Goal: Task Accomplishment & Management: Complete application form

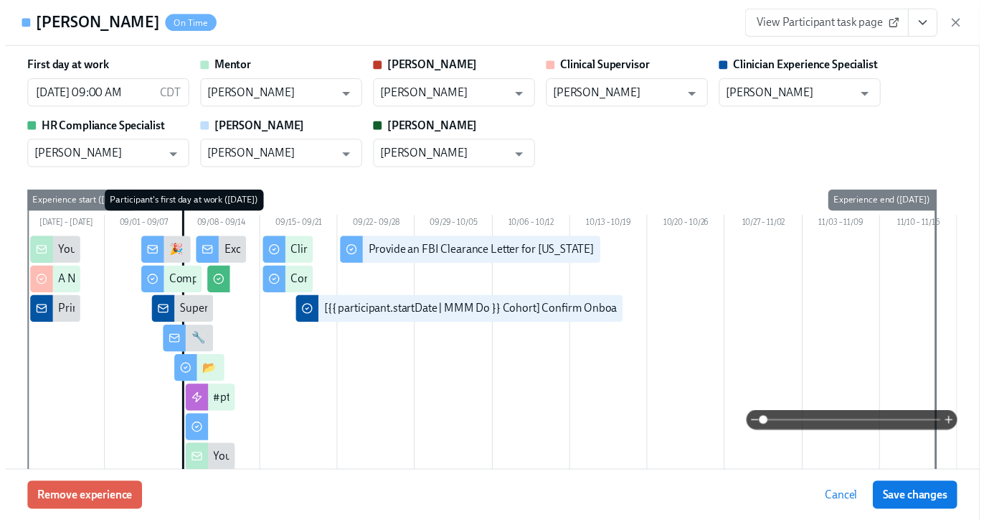
scroll to position [2264, 0]
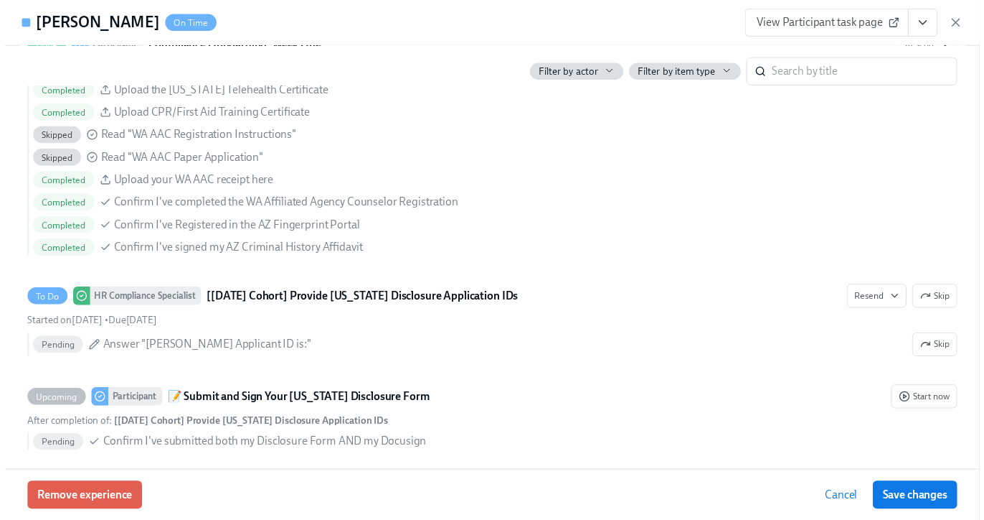
scroll to position [0, 9696]
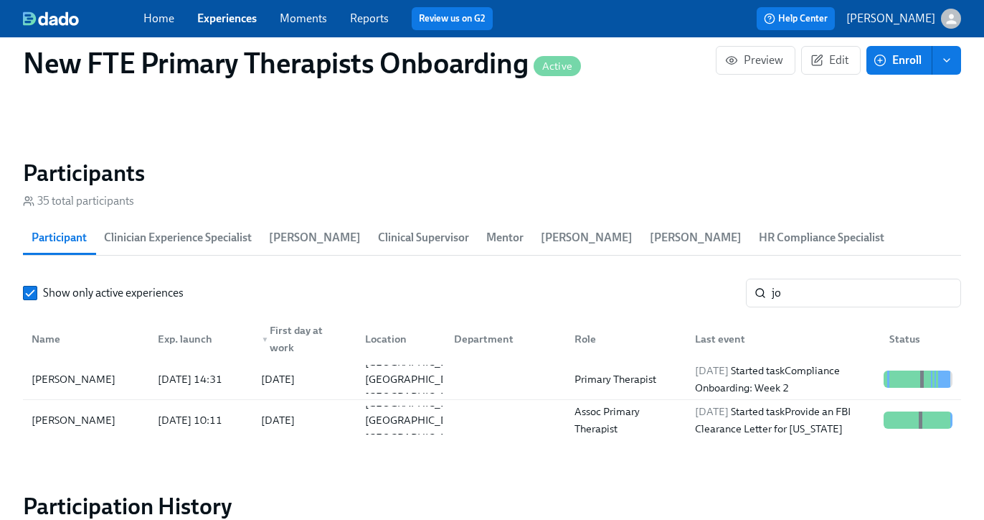
click at [246, 22] on link "Experiences" at bounding box center [227, 18] width 60 height 14
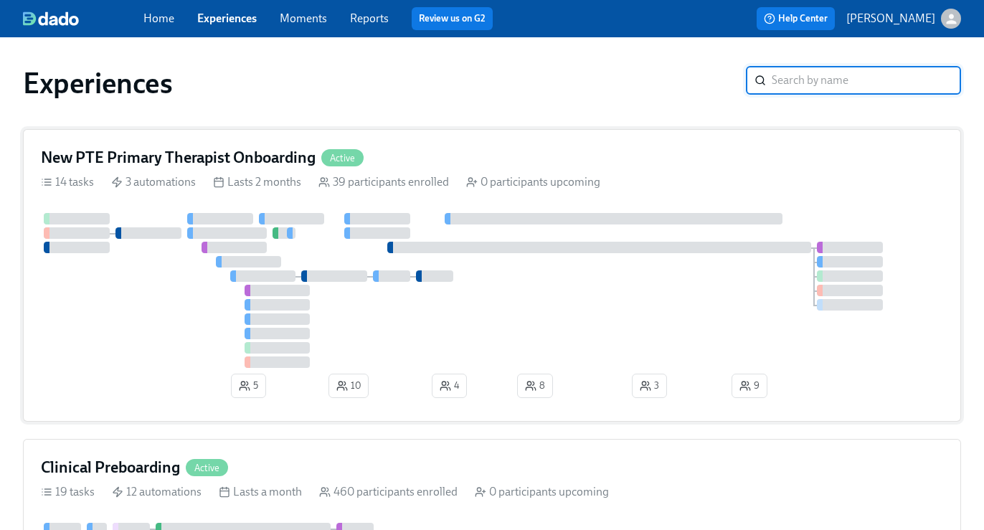
click at [466, 160] on div "New PTE Primary Therapist Onboarding Active" at bounding box center [492, 158] width 903 height 22
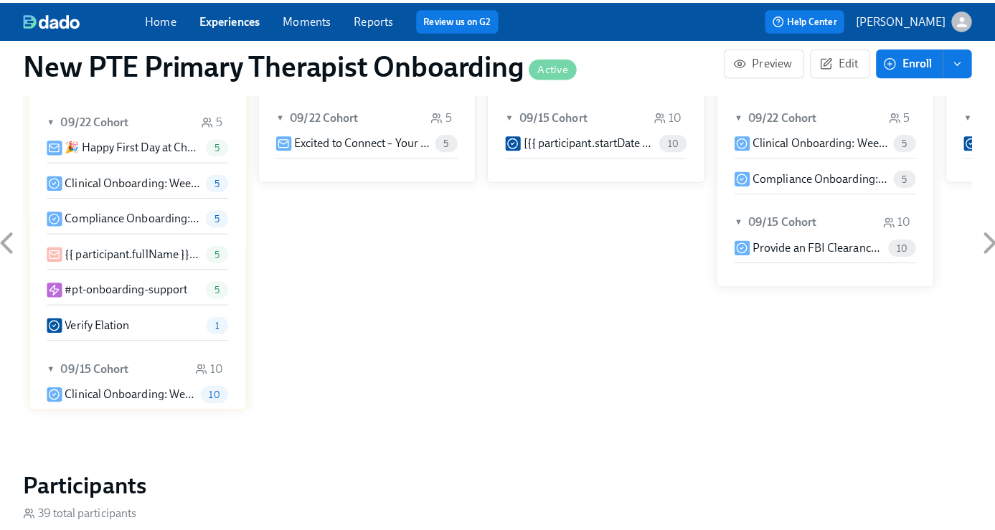
scroll to position [1142, 0]
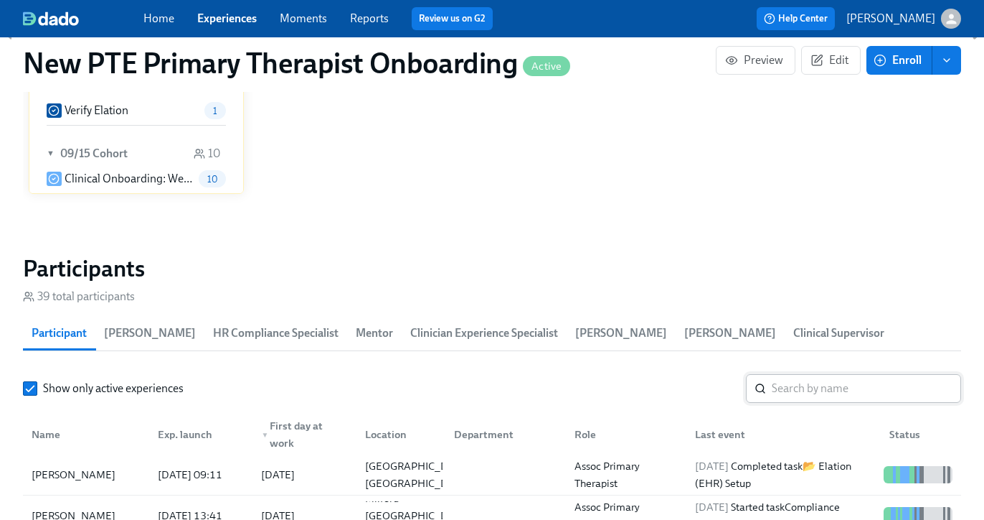
click at [823, 385] on input "search" at bounding box center [866, 388] width 189 height 29
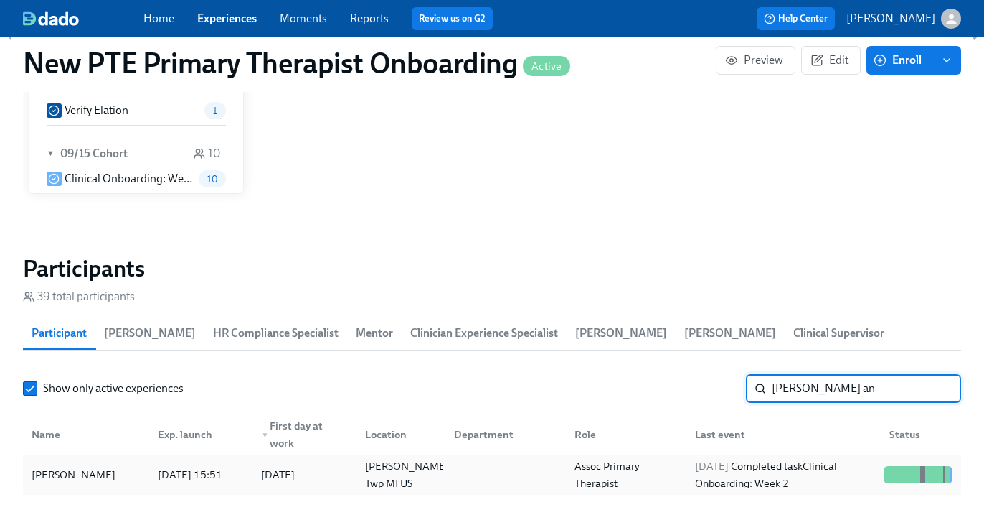
type input "monica an"
click at [110, 469] on div "Monica Anderson" at bounding box center [73, 474] width 95 height 17
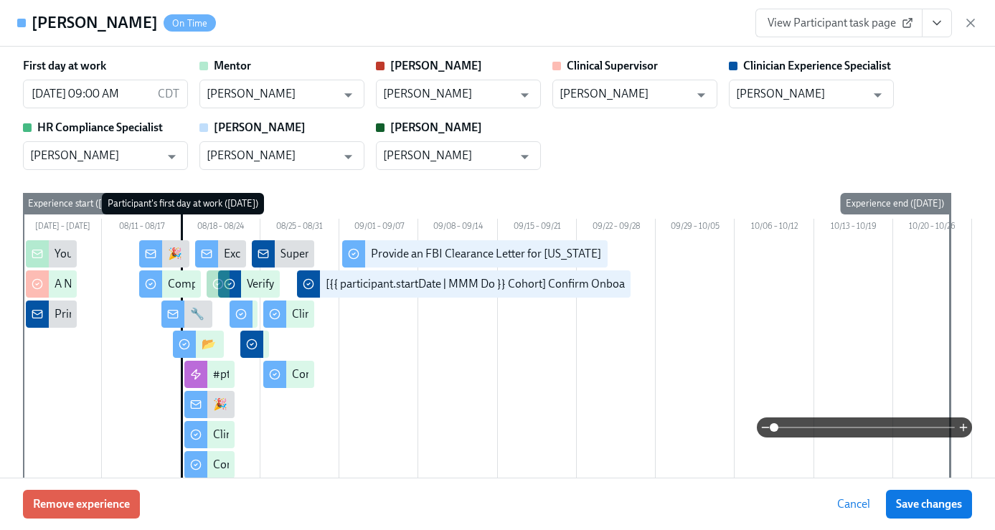
click at [935, 24] on icon "View task page" at bounding box center [937, 23] width 14 height 14
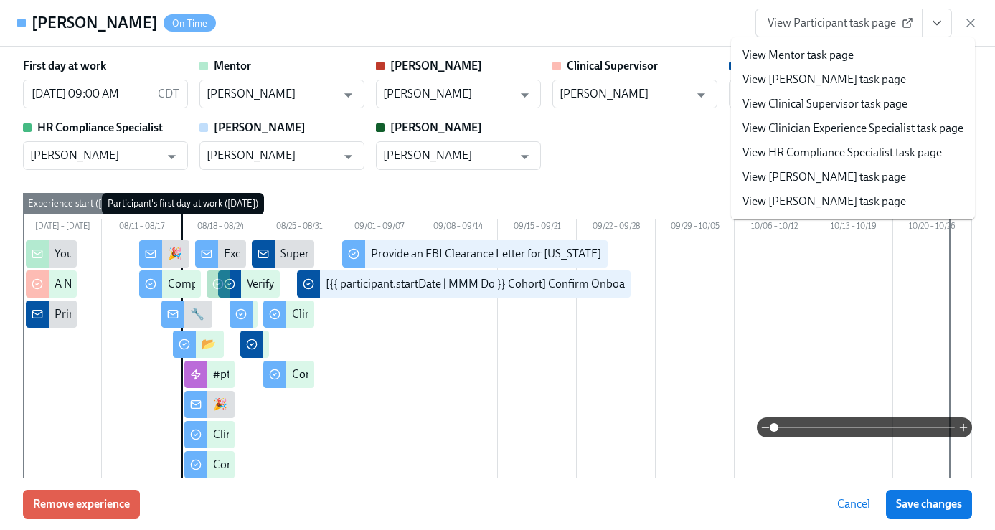
click at [887, 134] on link "View Clinician Experience Specialist task page" at bounding box center [853, 129] width 221 height 16
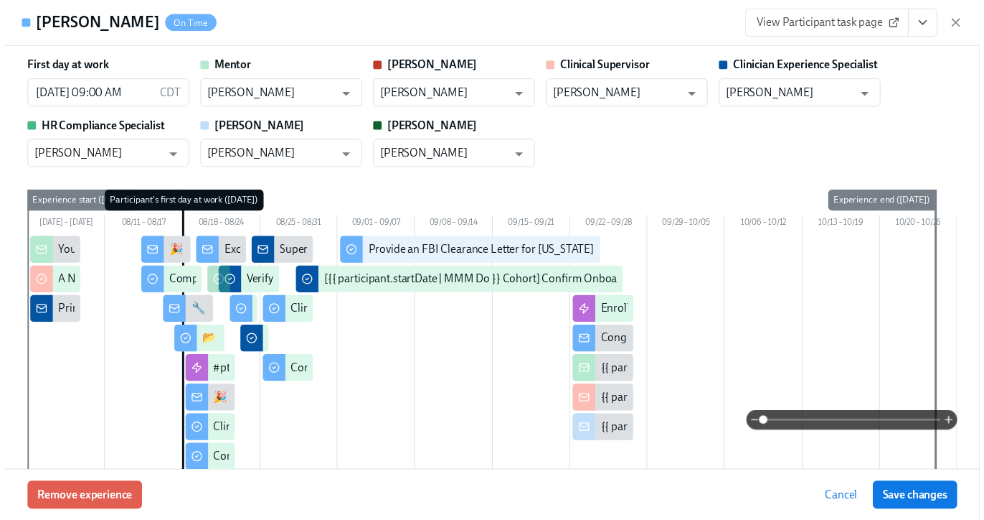
scroll to position [0, 9027]
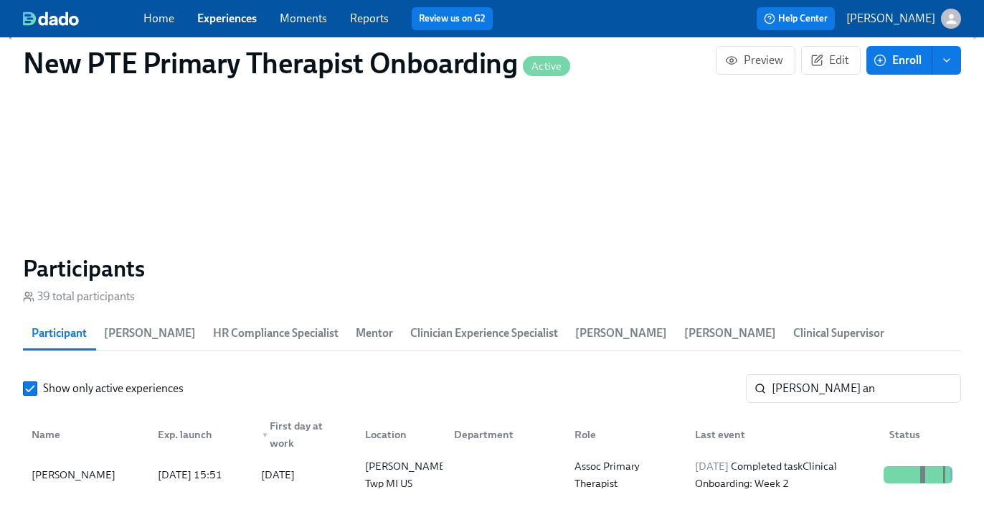
scroll to position [0, 9016]
click at [250, 20] on link "Experiences" at bounding box center [227, 18] width 60 height 14
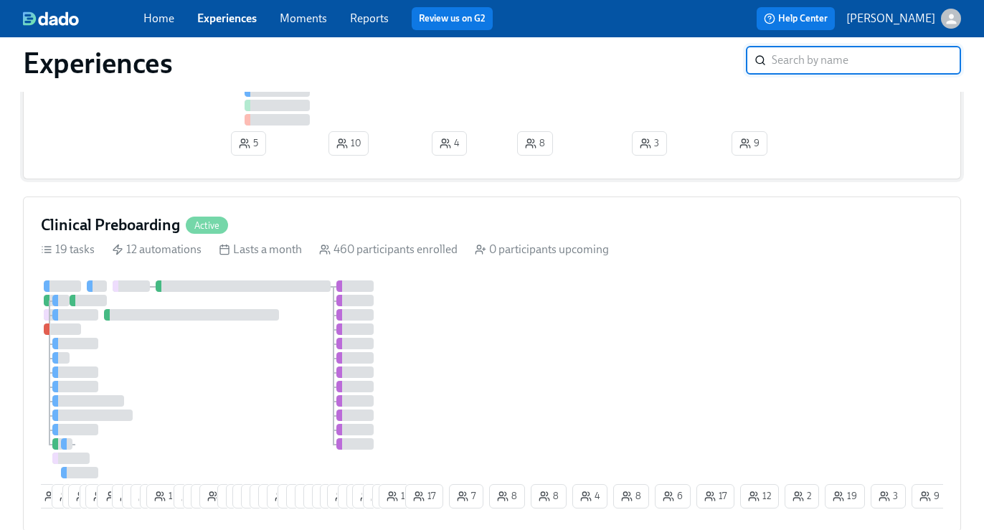
scroll to position [652, 0]
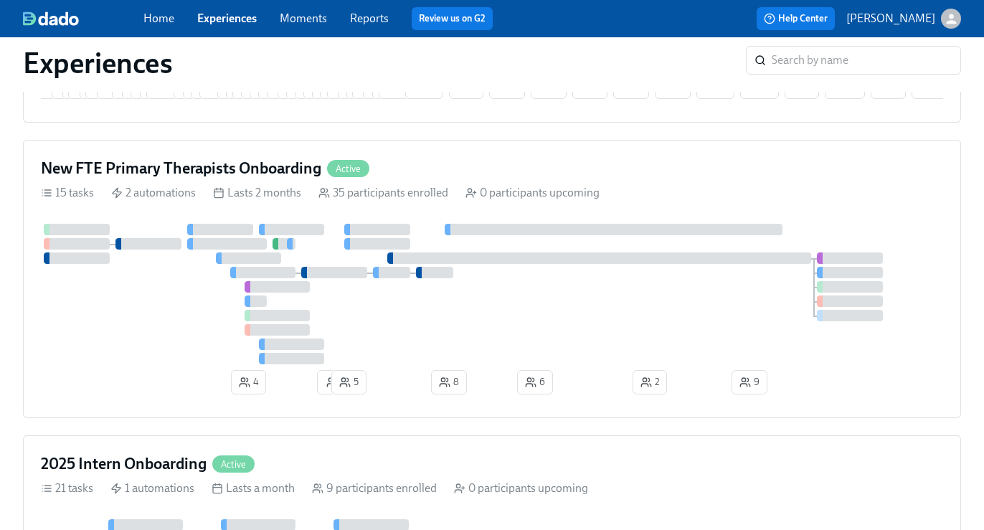
click at [474, 188] on div "New FTE Primary Therapists Onboarding Active 15 tasks 2 automations Lasts 2 mon…" at bounding box center [492, 279] width 939 height 278
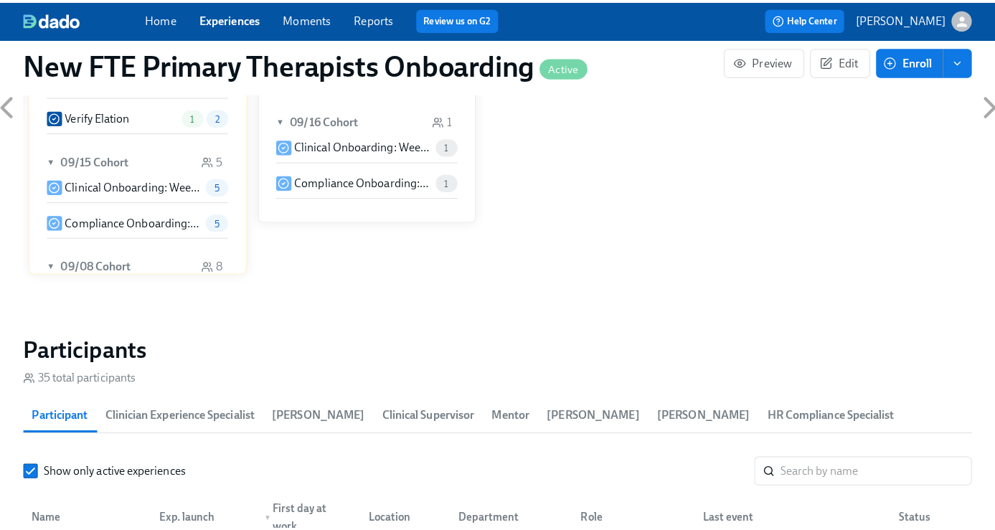
scroll to position [1203, 0]
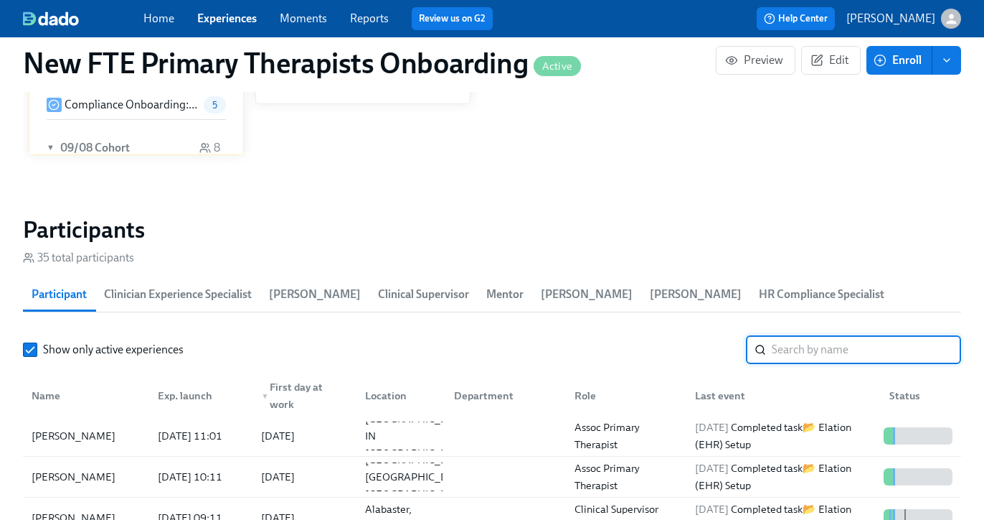
click at [831, 356] on input "search" at bounding box center [866, 349] width 189 height 29
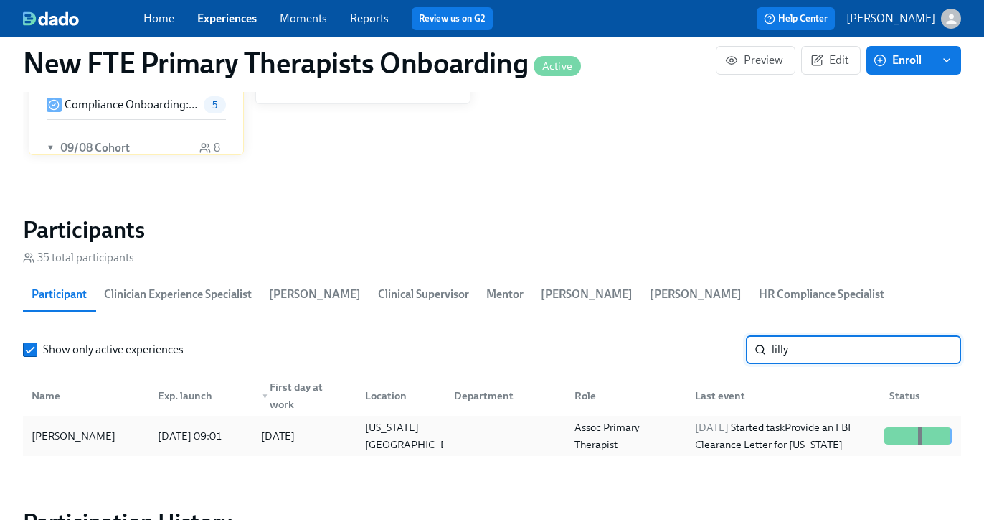
click at [117, 435] on div "Lilly Klingsporn" at bounding box center [86, 435] width 121 height 29
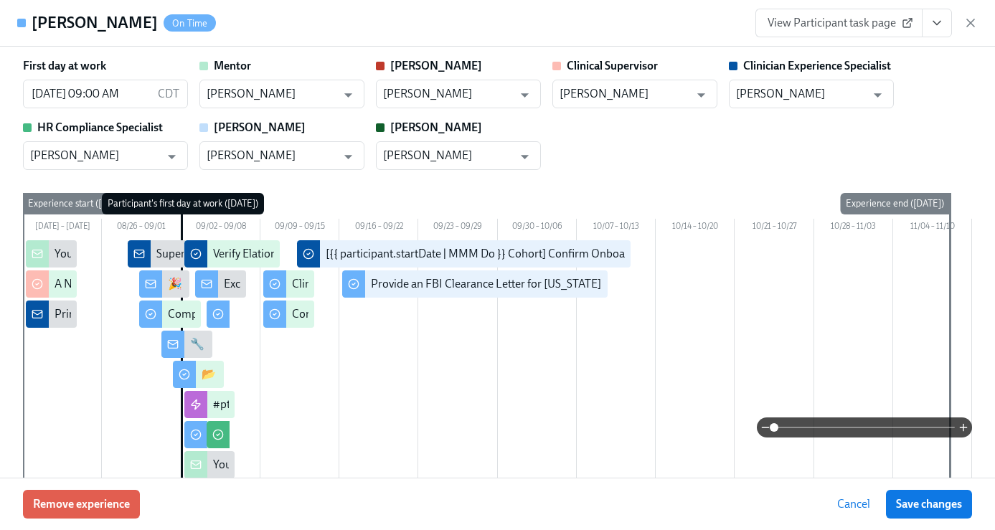
click at [938, 27] on icon "View task page" at bounding box center [937, 23] width 14 height 14
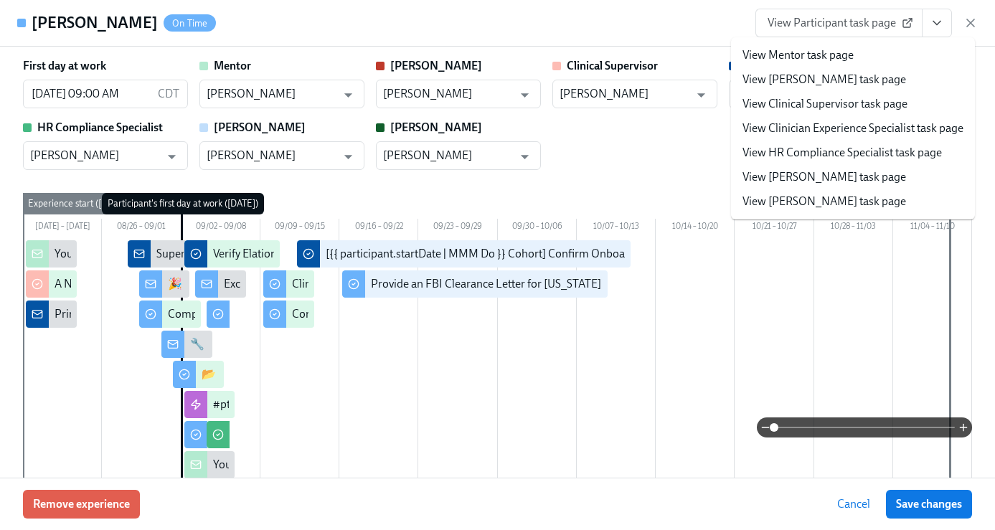
click at [869, 131] on link "View Clinician Experience Specialist task page" at bounding box center [853, 129] width 221 height 16
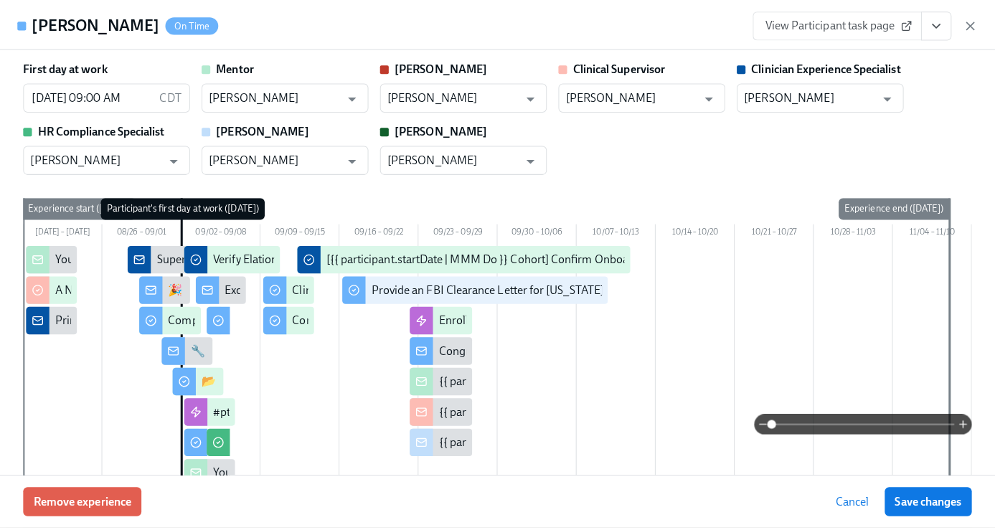
scroll to position [0, 9696]
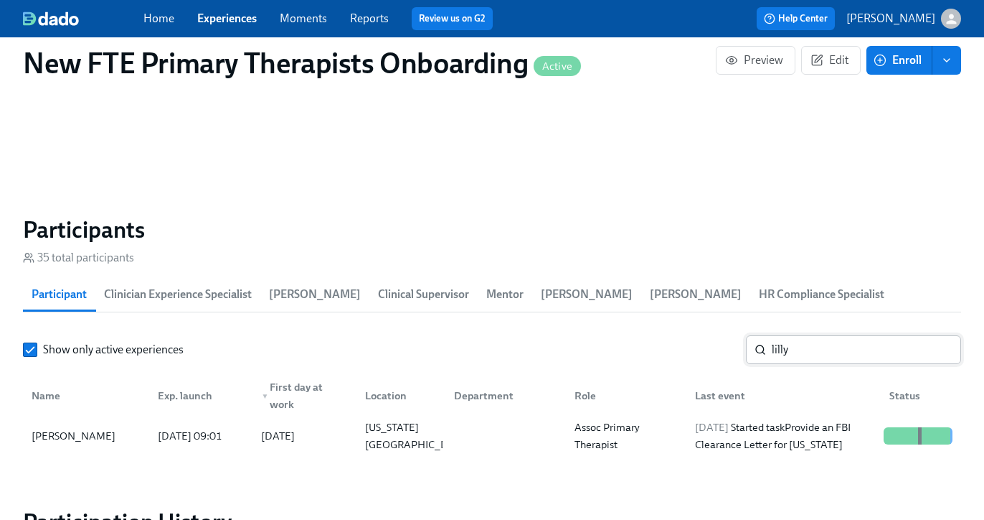
click at [847, 349] on input "lilly" at bounding box center [866, 349] width 189 height 29
type input "l"
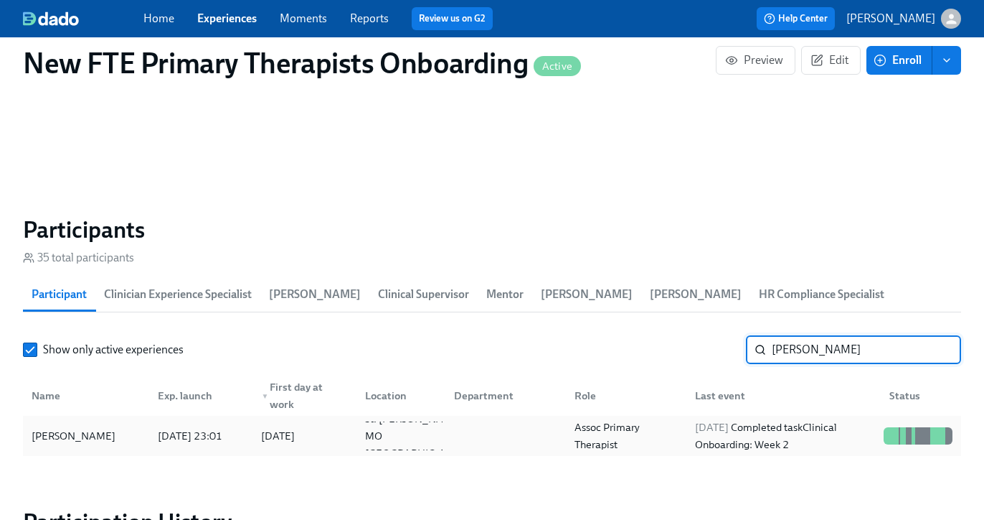
type input "jennifer"
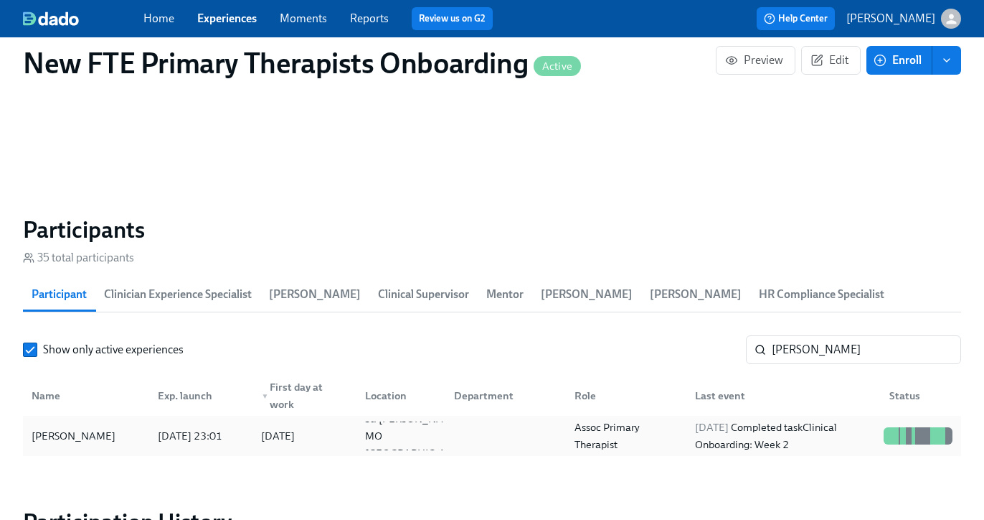
click at [94, 431] on div "Jennifer McKennedy" at bounding box center [73, 435] width 95 height 17
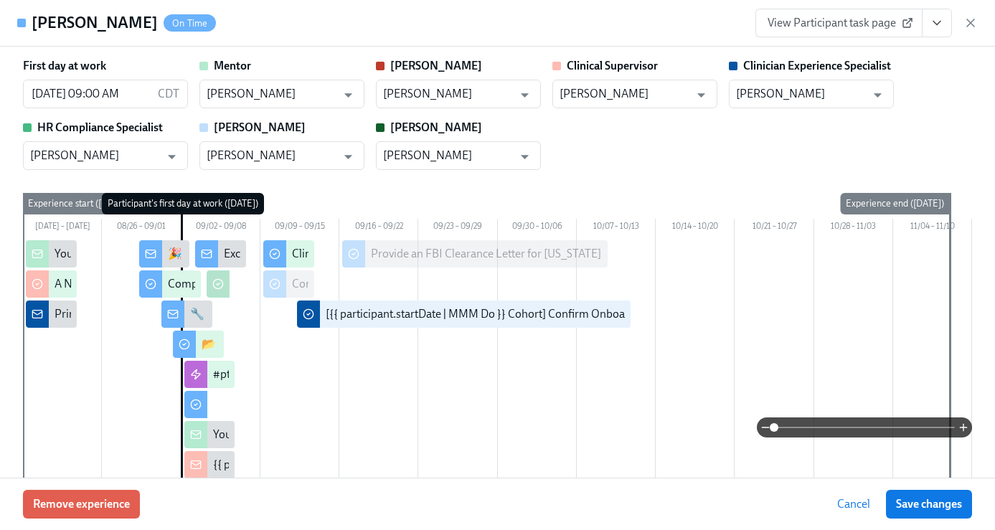
click at [934, 26] on icon "View task page" at bounding box center [937, 23] width 14 height 14
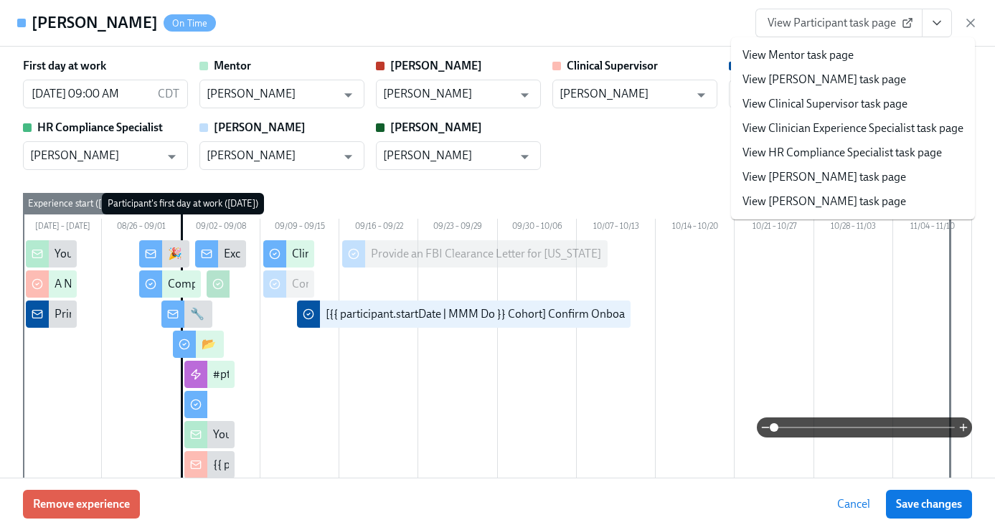
click at [879, 134] on link "View Clinician Experience Specialist task page" at bounding box center [853, 129] width 221 height 16
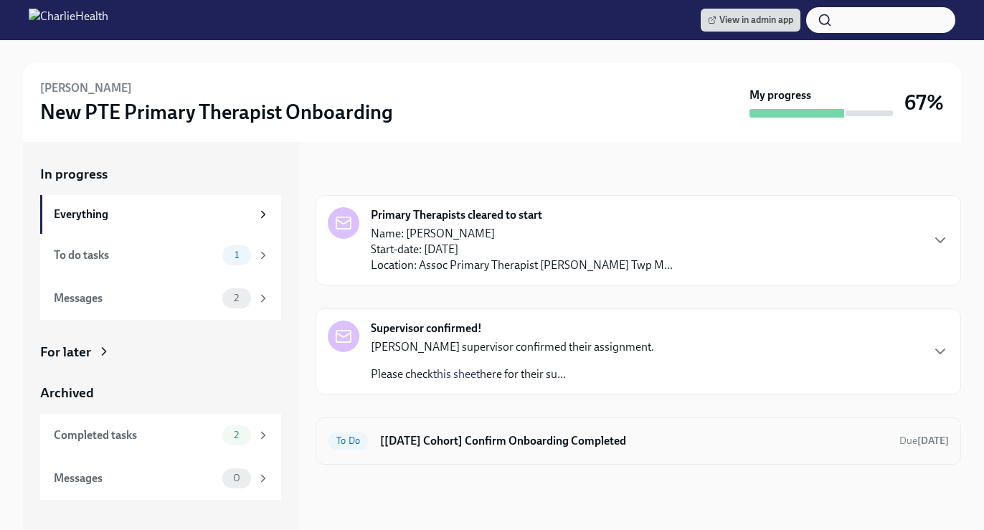
click at [466, 452] on div "To Do [Aug 18th Cohort] Confirm Onboarding Completed Due in 4 days" at bounding box center [638, 441] width 621 height 23
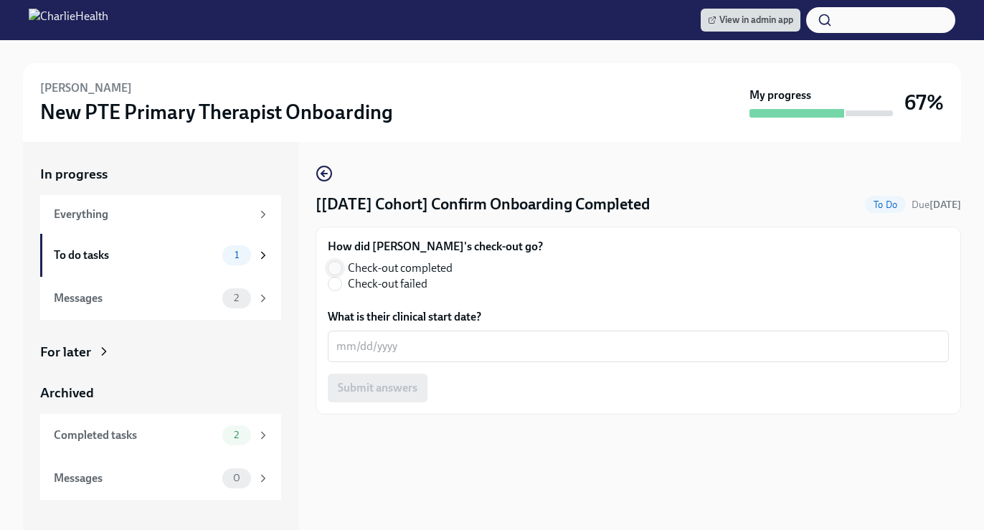
click at [332, 262] on input "Check-out completed" at bounding box center [335, 268] width 13 height 13
radio input "true"
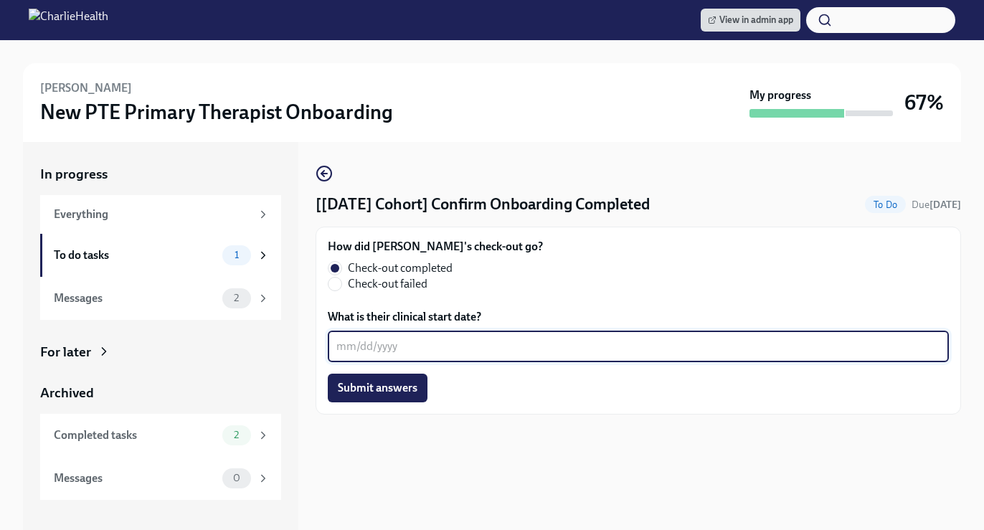
click at [380, 342] on textarea "What is their clinical start date?" at bounding box center [639, 346] width 604 height 17
type textarea "09/22/2025"
click at [377, 404] on div "How did Monica's check-out go? Check-out completed Check-out failed What is the…" at bounding box center [639, 321] width 646 height 188
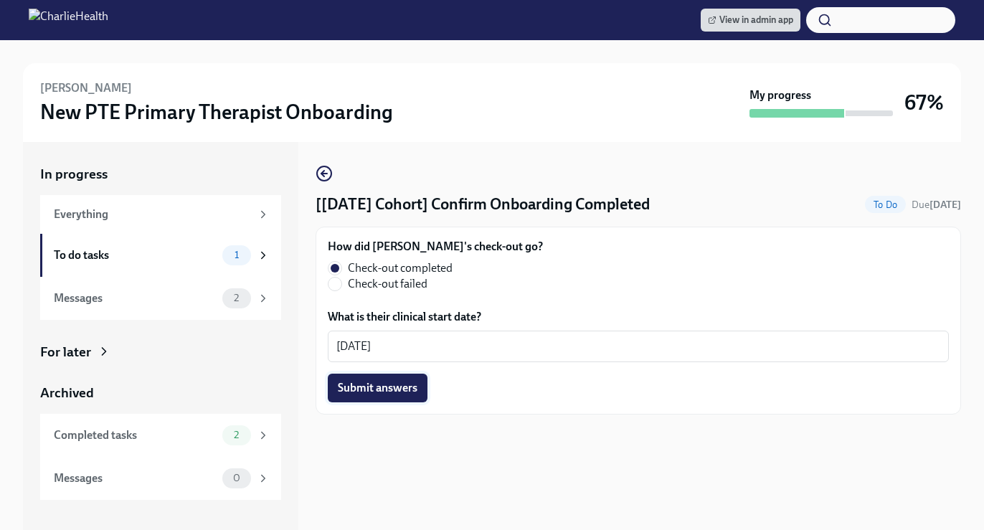
click at [382, 392] on span "Submit answers" at bounding box center [378, 388] width 80 height 14
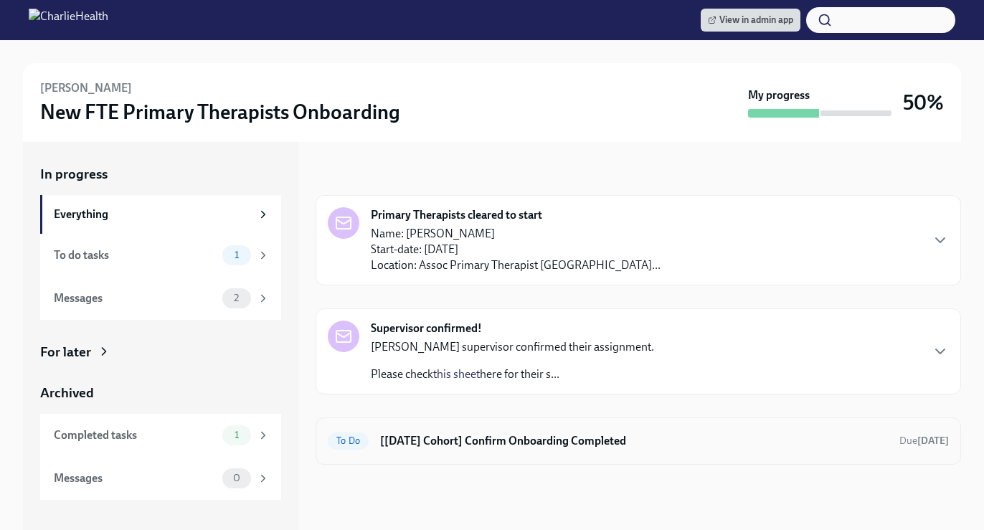
click at [448, 443] on h6 "[Sep 2nd Cohort] Confirm Onboarding Completed" at bounding box center [634, 441] width 508 height 16
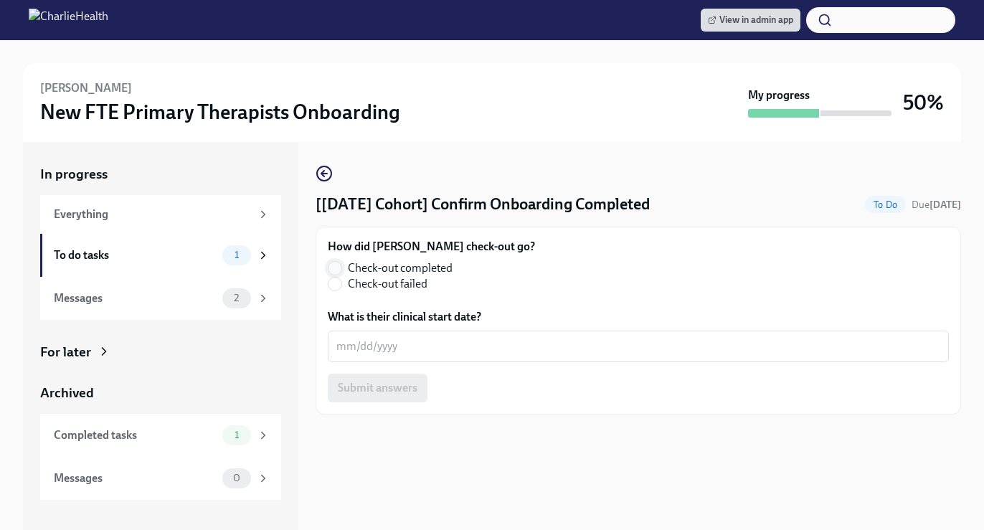
click at [333, 265] on input "Check-out completed" at bounding box center [335, 268] width 13 height 13
radio input "true"
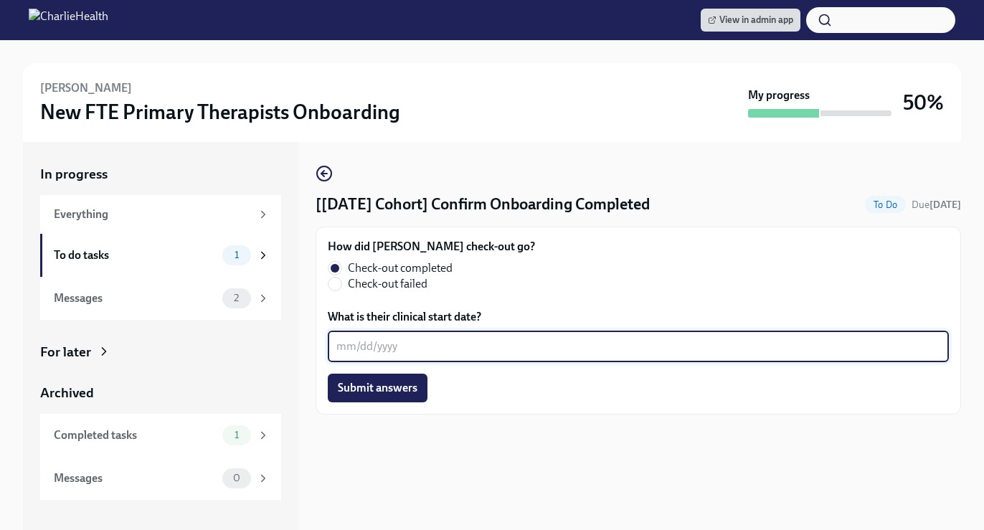
drag, startPoint x: 364, startPoint y: 352, endPoint x: 380, endPoint y: 349, distance: 15.9
click at [364, 352] on textarea "What is their clinical start date?" at bounding box center [639, 346] width 604 height 17
type textarea "09/22/2025"
click at [413, 393] on span "Submit answers" at bounding box center [378, 388] width 80 height 14
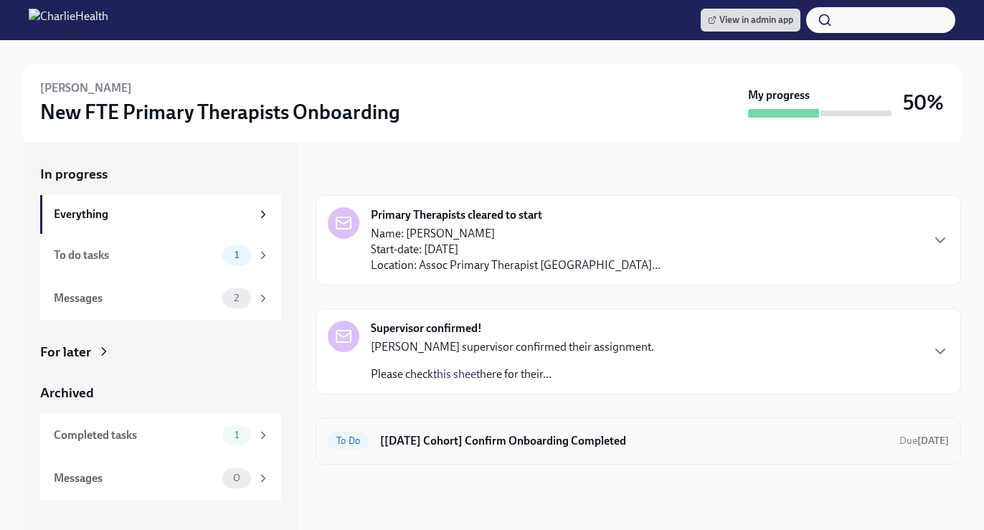
click at [607, 434] on h6 "[[DATE] Cohort] Confirm Onboarding Completed" at bounding box center [634, 441] width 508 height 16
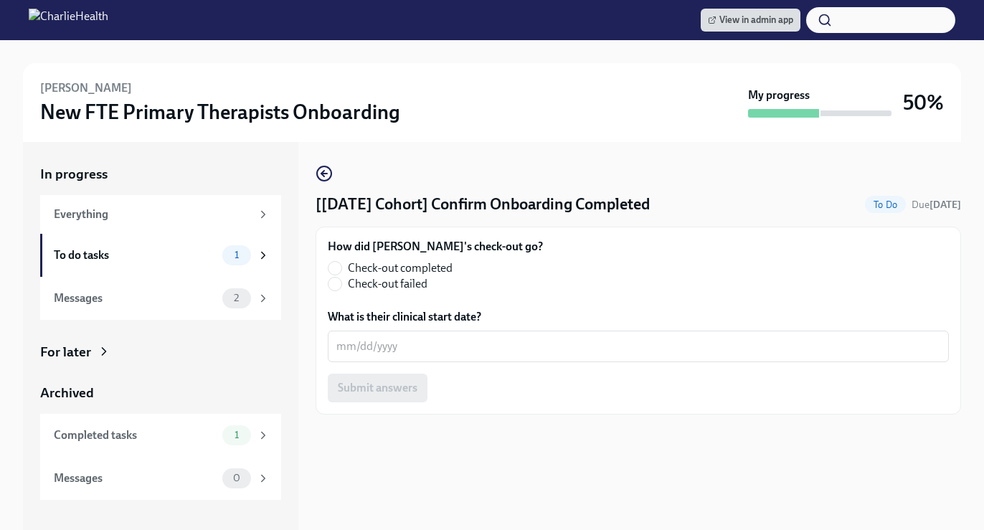
click at [342, 269] on label "Check-out completed" at bounding box center [430, 268] width 204 height 16
click at [342, 269] on input "Check-out completed" at bounding box center [335, 268] width 13 height 13
radio input "true"
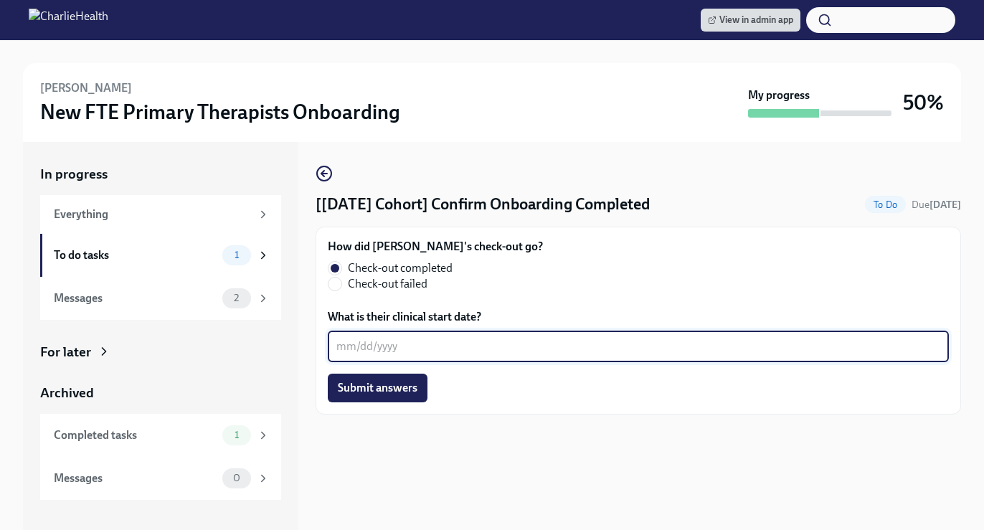
click at [393, 338] on textarea "What is their clinical start date?" at bounding box center [639, 346] width 604 height 17
type textarea "09/22/2025"
click at [377, 382] on span "Submit answers" at bounding box center [378, 388] width 80 height 14
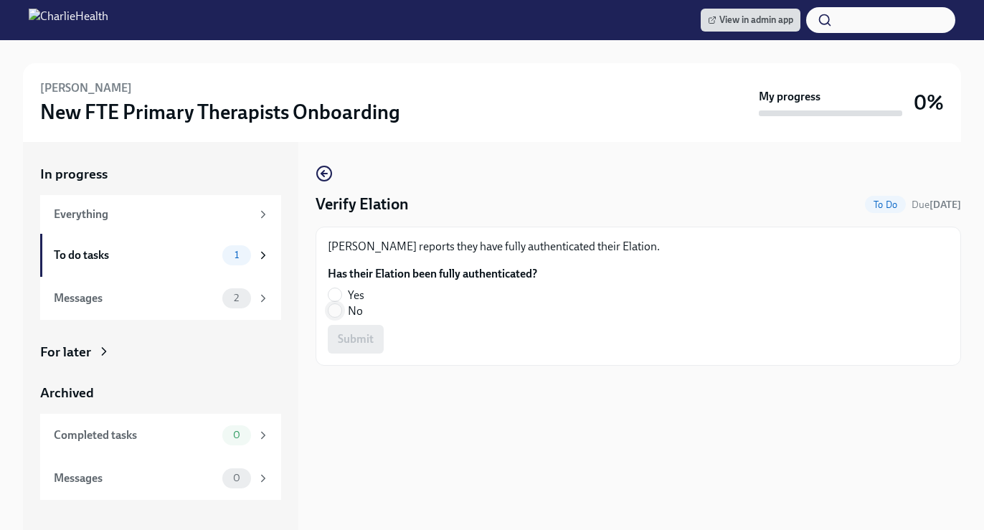
click at [340, 312] on input "No" at bounding box center [335, 310] width 13 height 13
radio input "true"
click at [360, 345] on span "Submit" at bounding box center [356, 339] width 36 height 14
click at [328, 310] on span at bounding box center [335, 311] width 14 height 14
click at [329, 310] on input "No" at bounding box center [335, 310] width 13 height 13
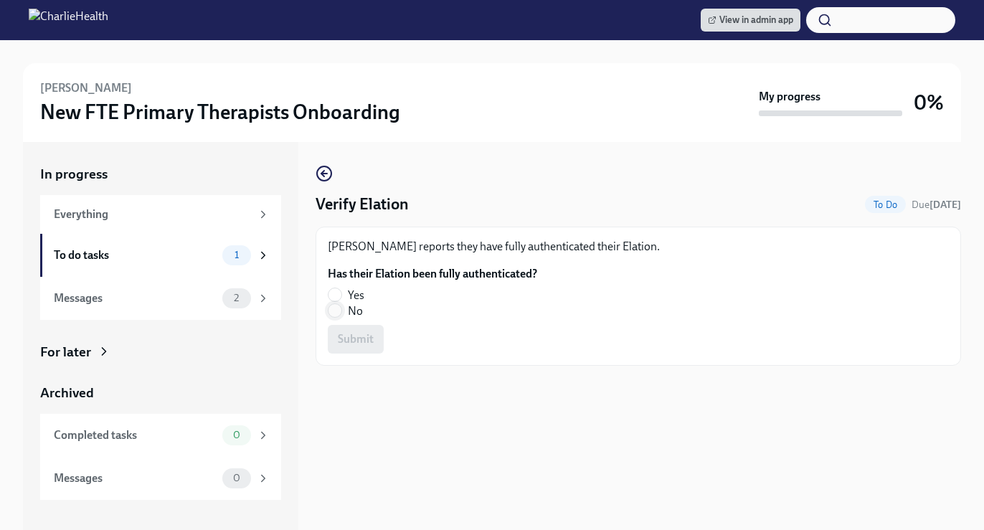
radio input "true"
click at [362, 335] on span "Submit" at bounding box center [356, 339] width 36 height 14
click at [337, 293] on input "Yes" at bounding box center [335, 294] width 13 height 13
radio input "true"
click at [369, 342] on span "Submit" at bounding box center [356, 339] width 36 height 14
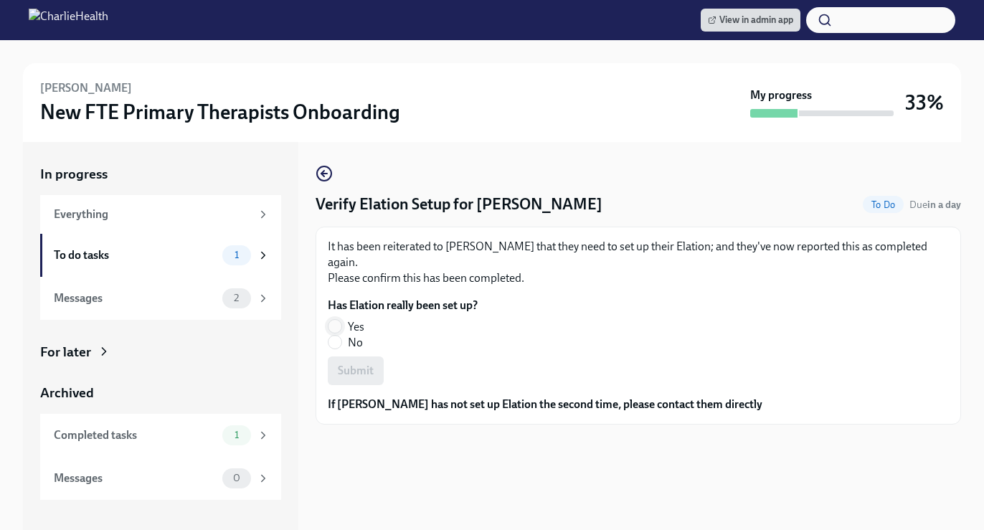
drag, startPoint x: 327, startPoint y: 308, endPoint x: 336, endPoint y: 307, distance: 8.6
click at [327, 308] on div "It has been reiterated to [PERSON_NAME] that they need to set up their Elation;…" at bounding box center [639, 326] width 646 height 198
click at [337, 320] on input "Yes" at bounding box center [335, 326] width 13 height 13
radio input "true"
click at [365, 364] on span "Submit" at bounding box center [356, 371] width 36 height 14
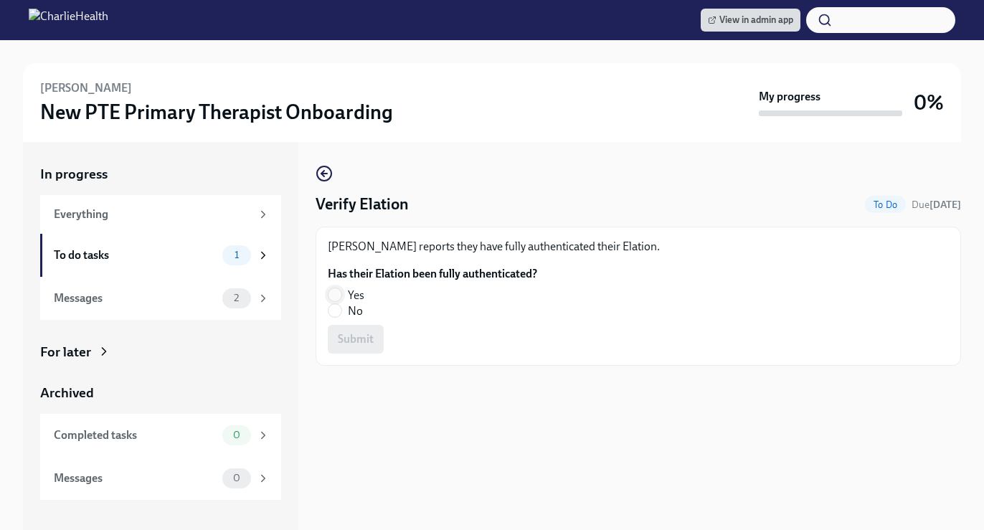
click at [330, 298] on input "Yes" at bounding box center [335, 294] width 13 height 13
radio input "true"
click at [362, 342] on span "Submit" at bounding box center [356, 339] width 36 height 14
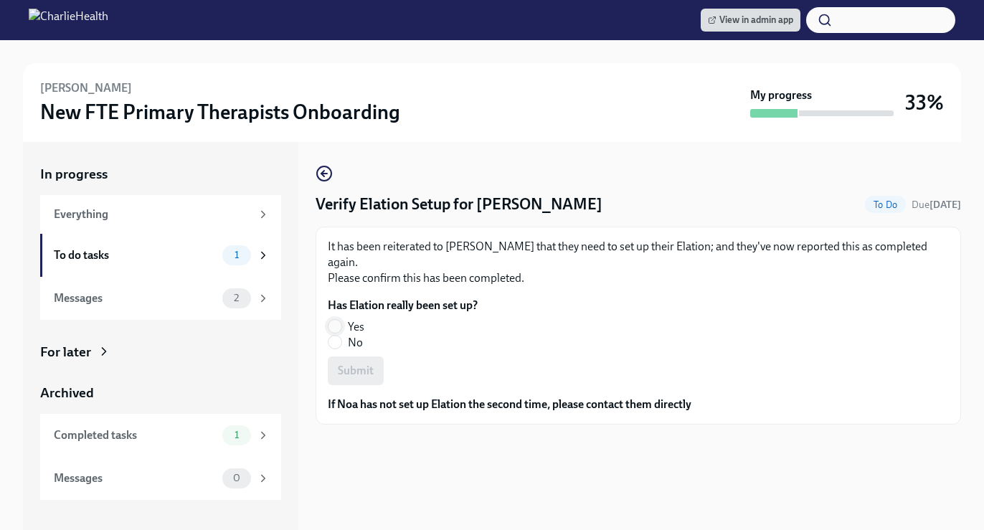
click at [339, 324] on input "Yes" at bounding box center [335, 326] width 13 height 13
radio input "true"
click at [376, 375] on button "Submit" at bounding box center [356, 371] width 56 height 29
click at [342, 319] on span at bounding box center [335, 326] width 14 height 14
click at [342, 320] on input "Yes" at bounding box center [335, 326] width 13 height 13
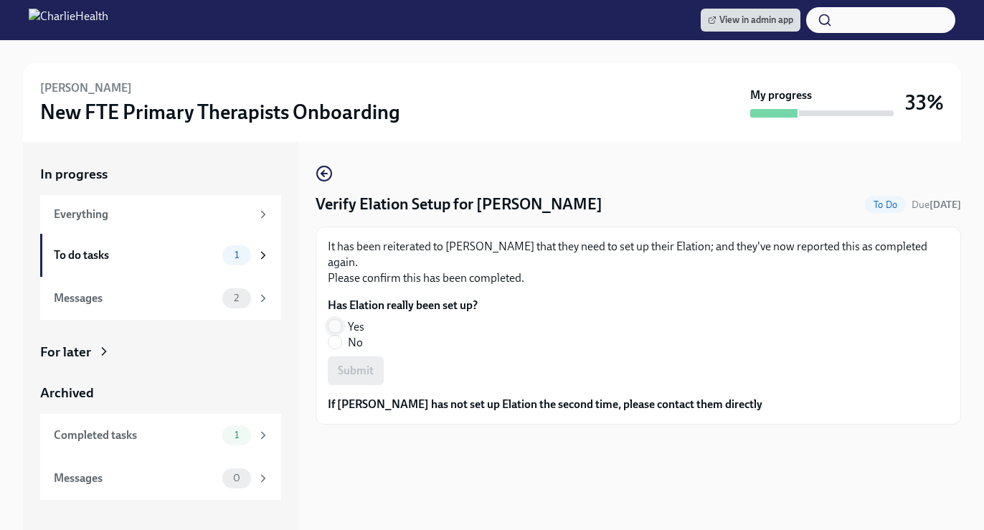
radio input "true"
click at [349, 362] on button "Submit" at bounding box center [356, 371] width 56 height 29
click at [335, 320] on input "Yes" at bounding box center [335, 326] width 13 height 13
radio input "true"
click at [371, 364] on span "Submit" at bounding box center [356, 371] width 36 height 14
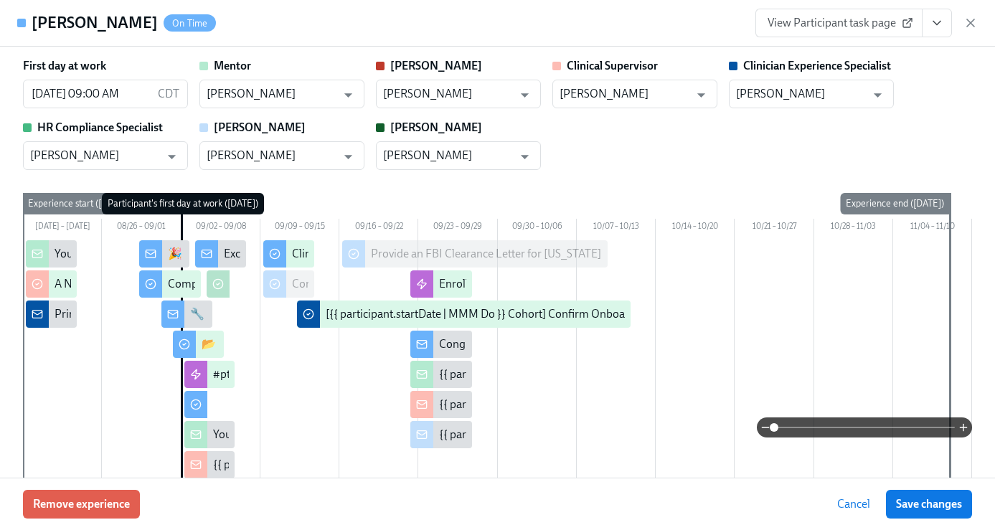
scroll to position [1203, 0]
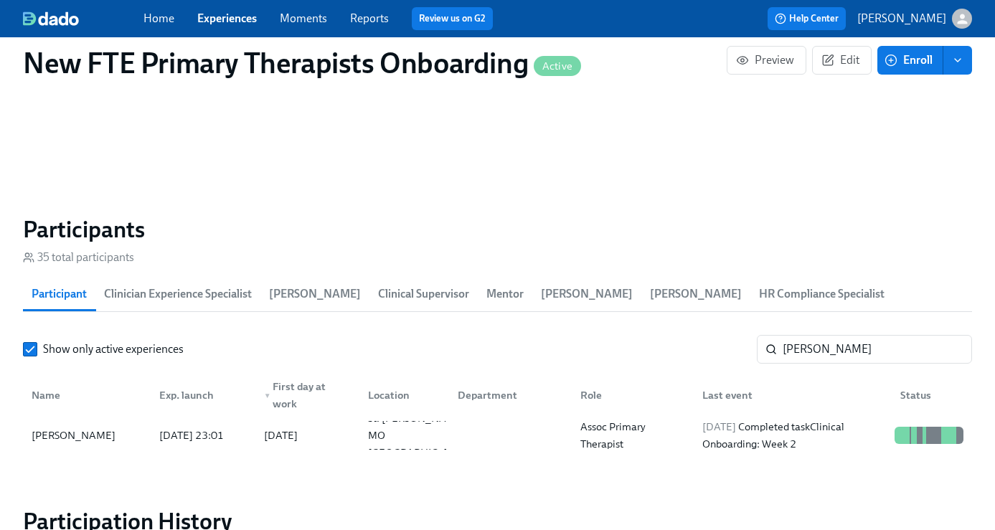
scroll to position [0, 9696]
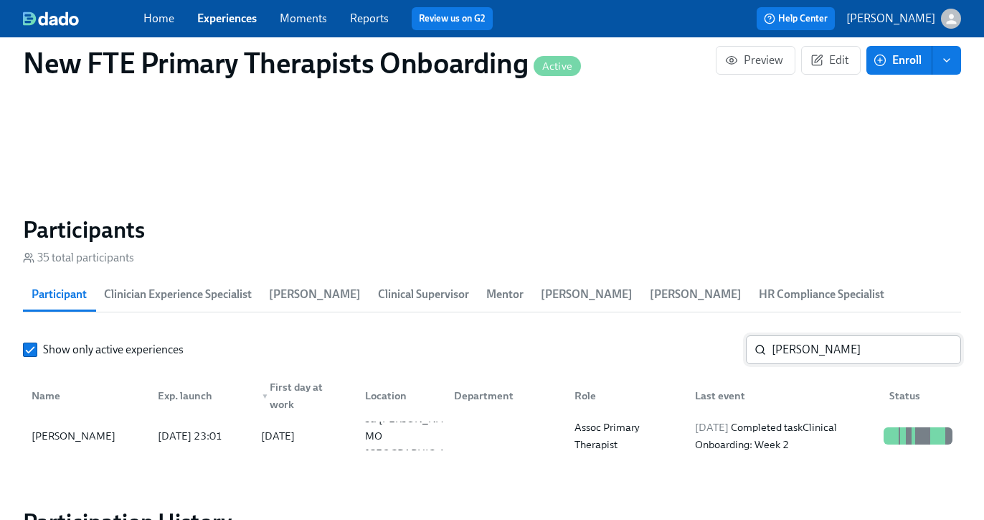
click at [863, 361] on input "jennifer" at bounding box center [866, 349] width 189 height 29
type input "j"
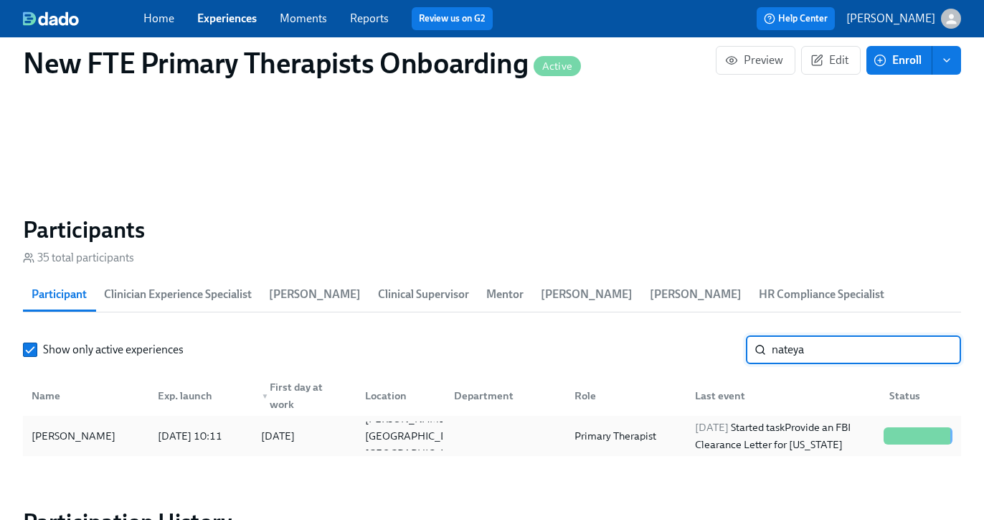
type input "nateya"
click at [77, 425] on div "Nateya Harris" at bounding box center [86, 435] width 121 height 29
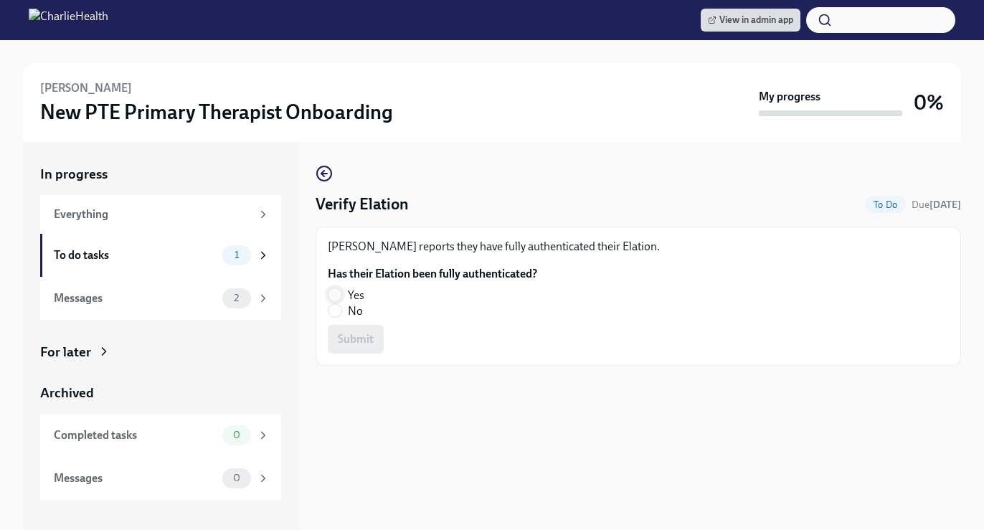
click at [334, 292] on input "Yes" at bounding box center [335, 294] width 13 height 13
radio input "true"
click at [356, 332] on span "Submit" at bounding box center [356, 339] width 36 height 14
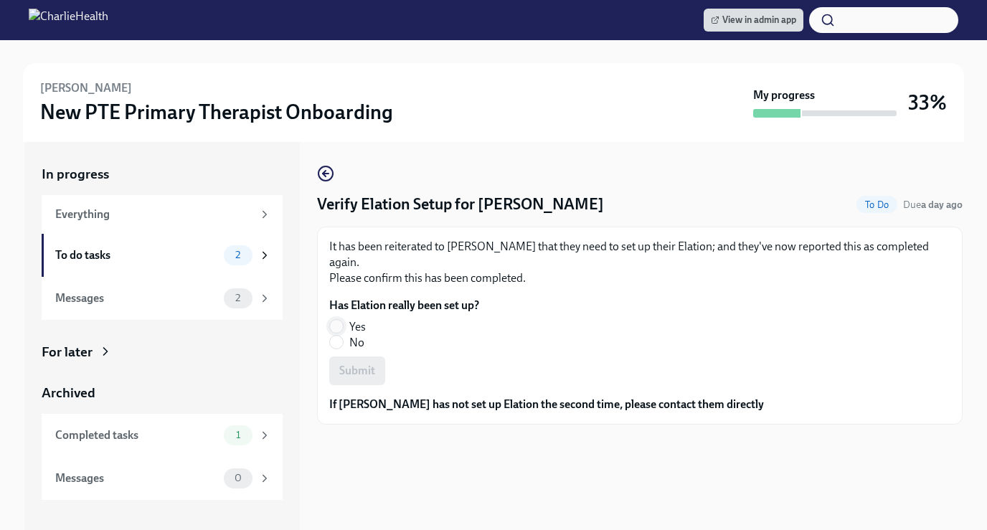
click at [336, 320] on input "Yes" at bounding box center [336, 326] width 13 height 13
radio input "true"
click at [351, 364] on span "Submit" at bounding box center [357, 371] width 36 height 14
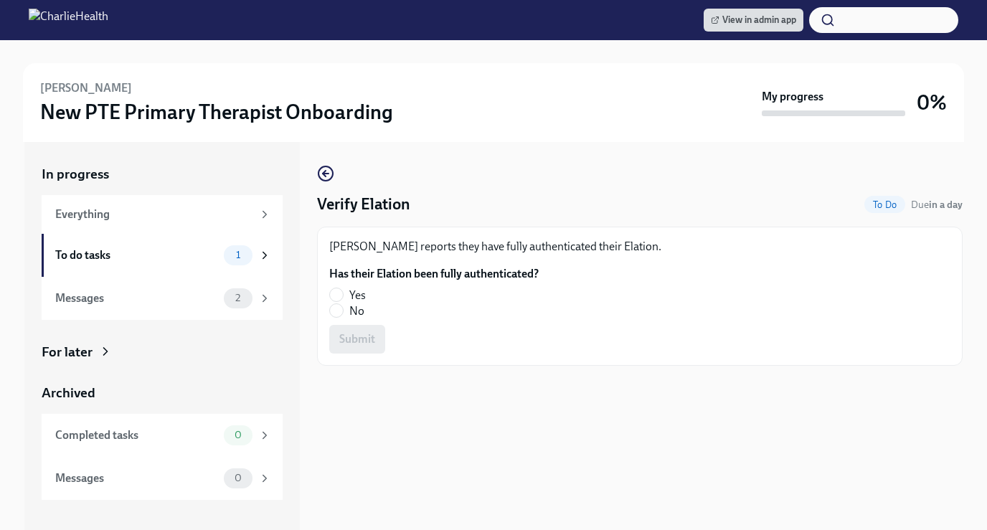
click at [343, 306] on label "No" at bounding box center [428, 312] width 198 height 16
click at [343, 306] on input "No" at bounding box center [336, 310] width 13 height 13
radio input "true"
click at [357, 328] on button "Submit" at bounding box center [357, 339] width 56 height 29
click at [344, 311] on label "No" at bounding box center [428, 312] width 198 height 16
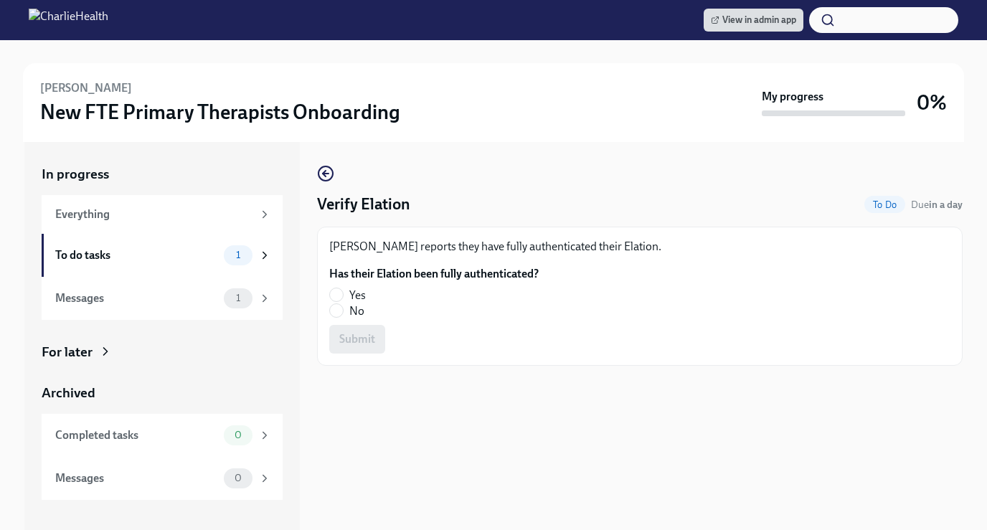
click at [343, 311] on input "No" at bounding box center [336, 310] width 13 height 13
radio input "true"
click at [347, 331] on button "Submit" at bounding box center [357, 339] width 56 height 29
click at [334, 316] on input "No" at bounding box center [336, 310] width 13 height 13
radio input "true"
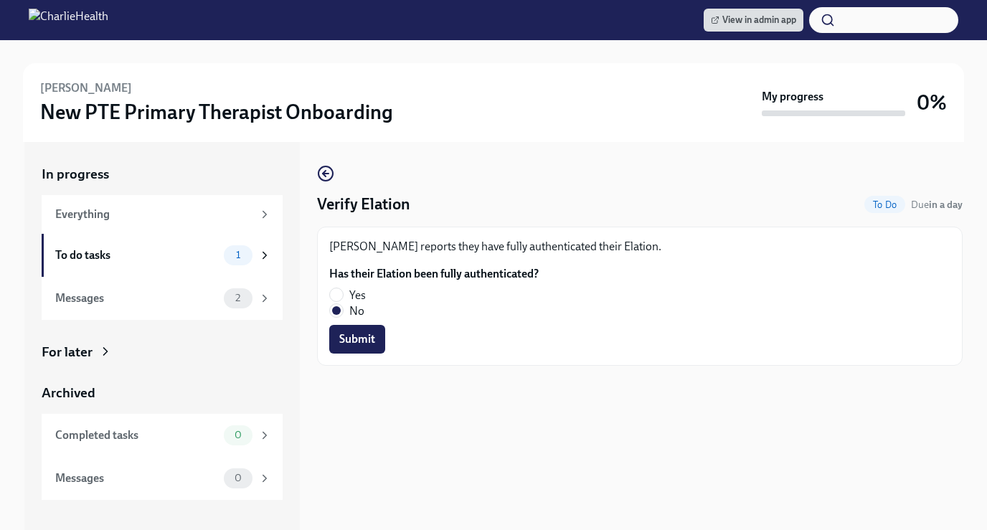
click at [371, 341] on span "Submit" at bounding box center [357, 339] width 36 height 14
